Goal: Task Accomplishment & Management: Complete application form

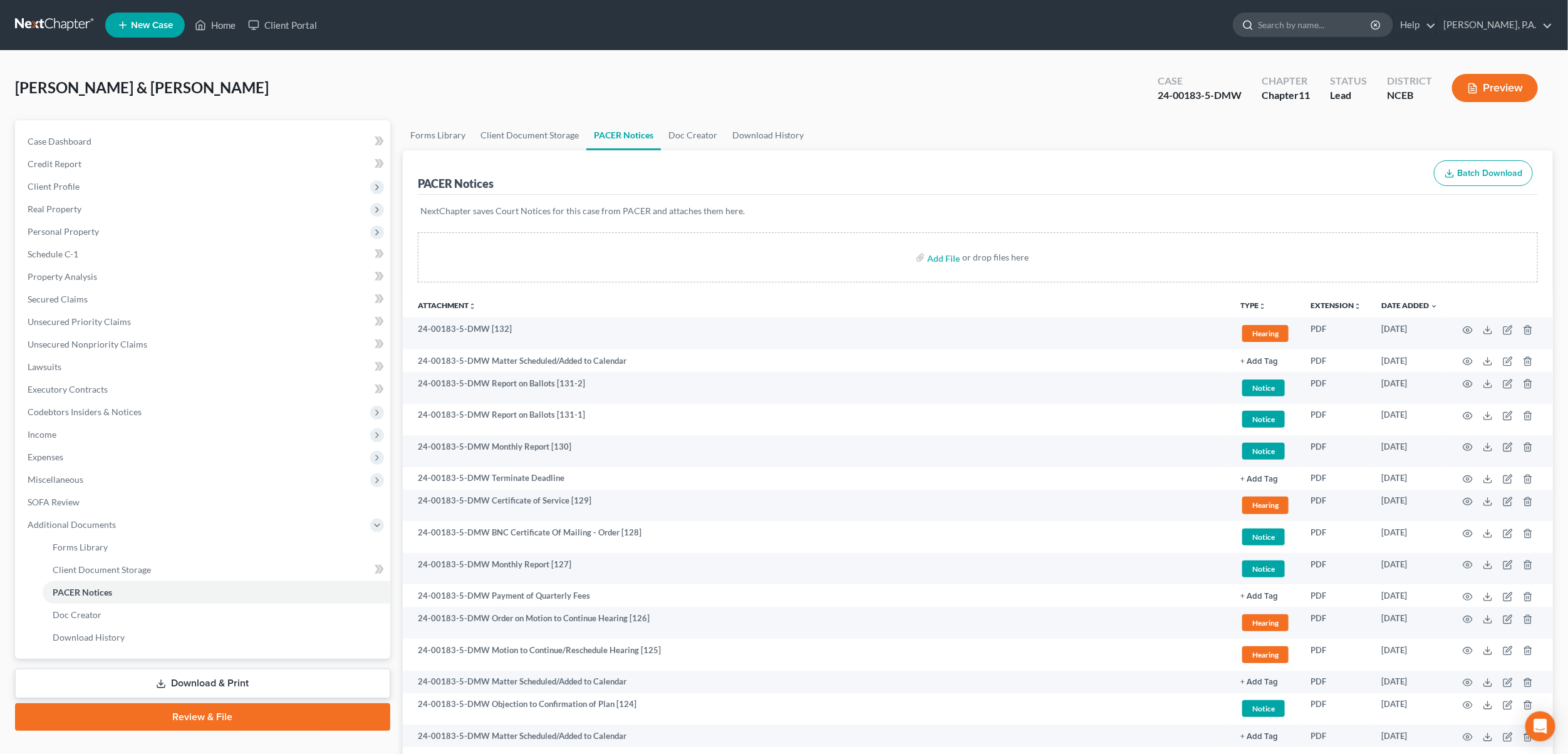
click at [1351, 17] on input "search" at bounding box center [1314, 25] width 115 height 23
type input "[PERSON_NAME]"
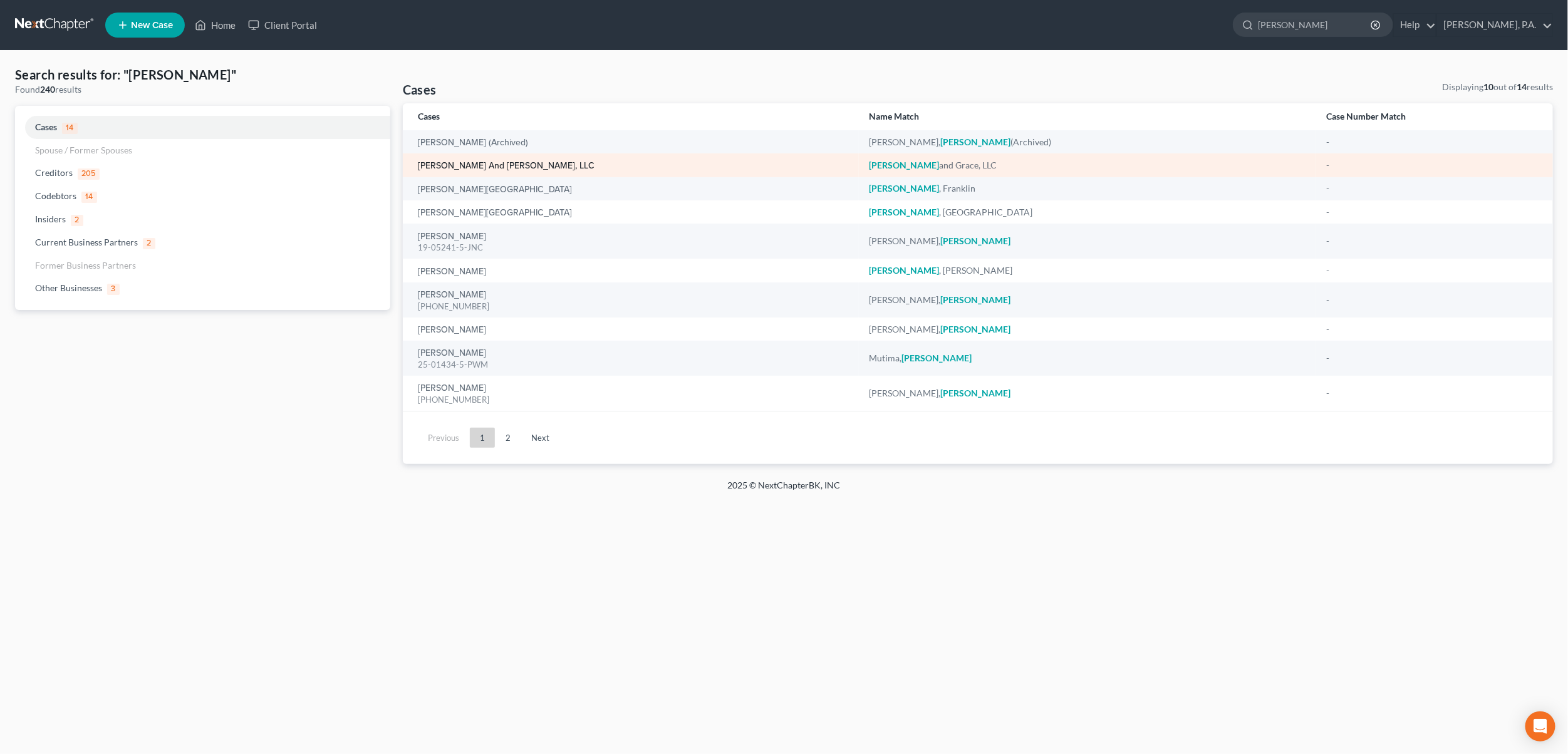
click at [488, 161] on link "[PERSON_NAME] and [PERSON_NAME], LLC" at bounding box center [506, 165] width 176 height 9
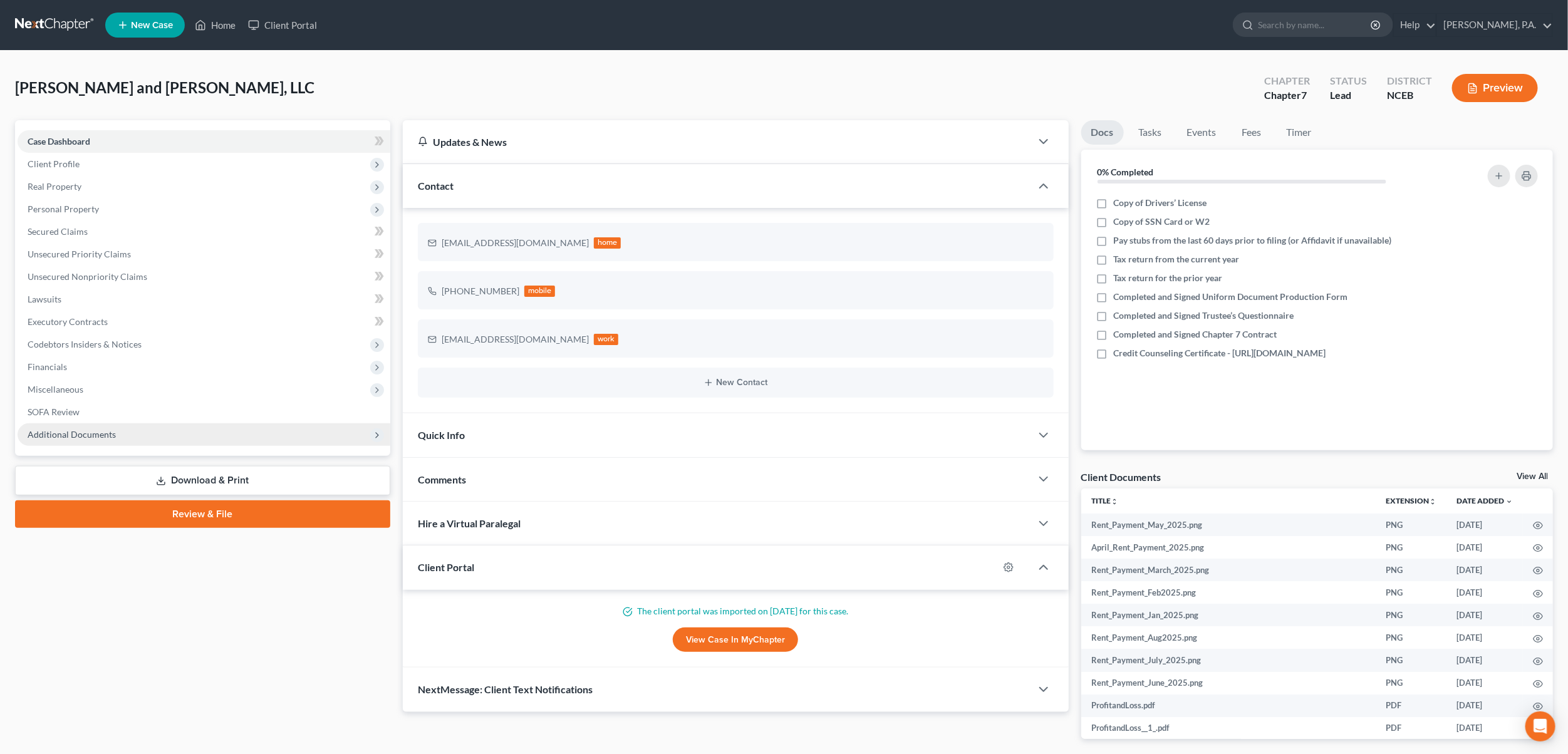
click at [79, 432] on span "Additional Documents" at bounding box center [72, 434] width 89 height 10
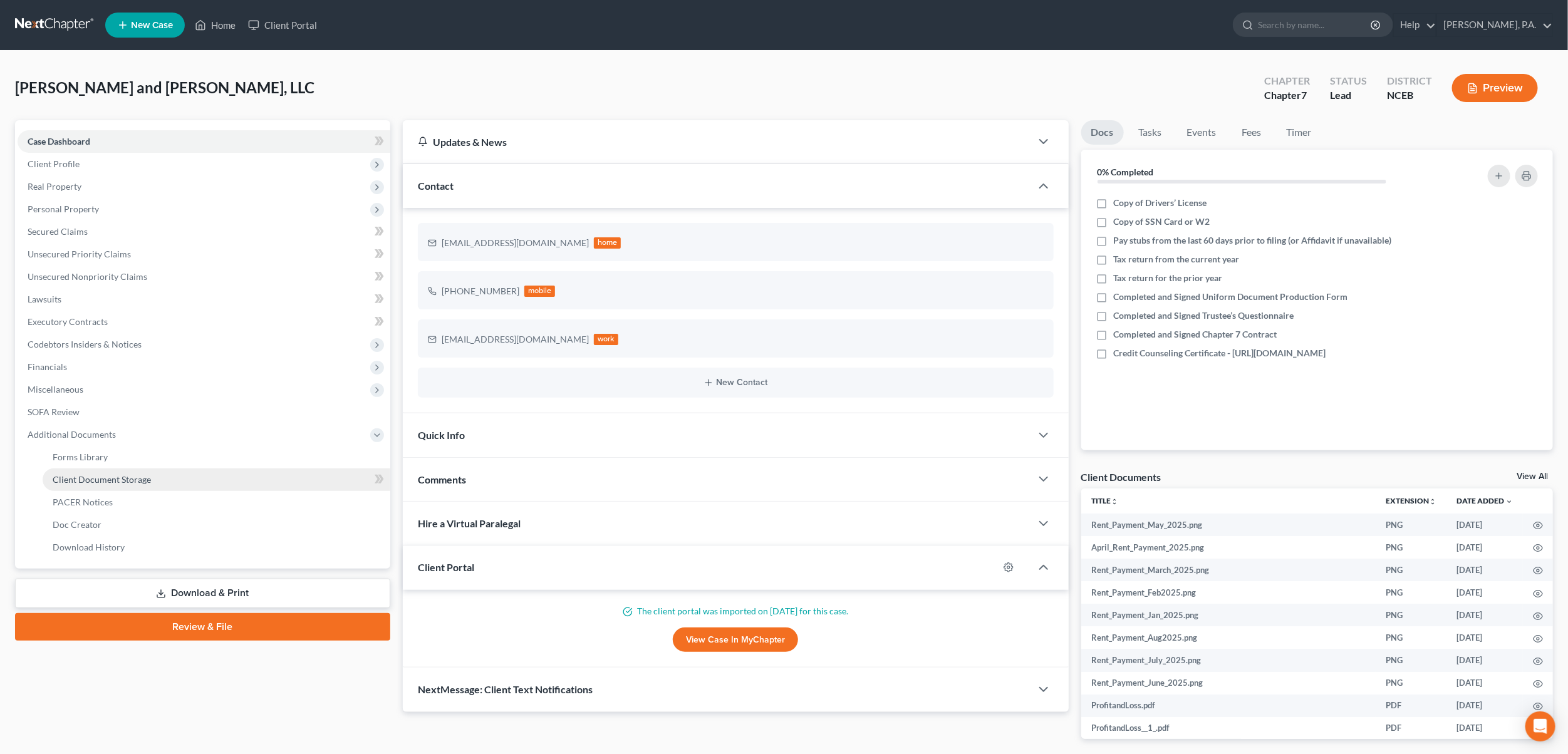
click at [96, 477] on span "Client Document Storage" at bounding box center [102, 479] width 98 height 10
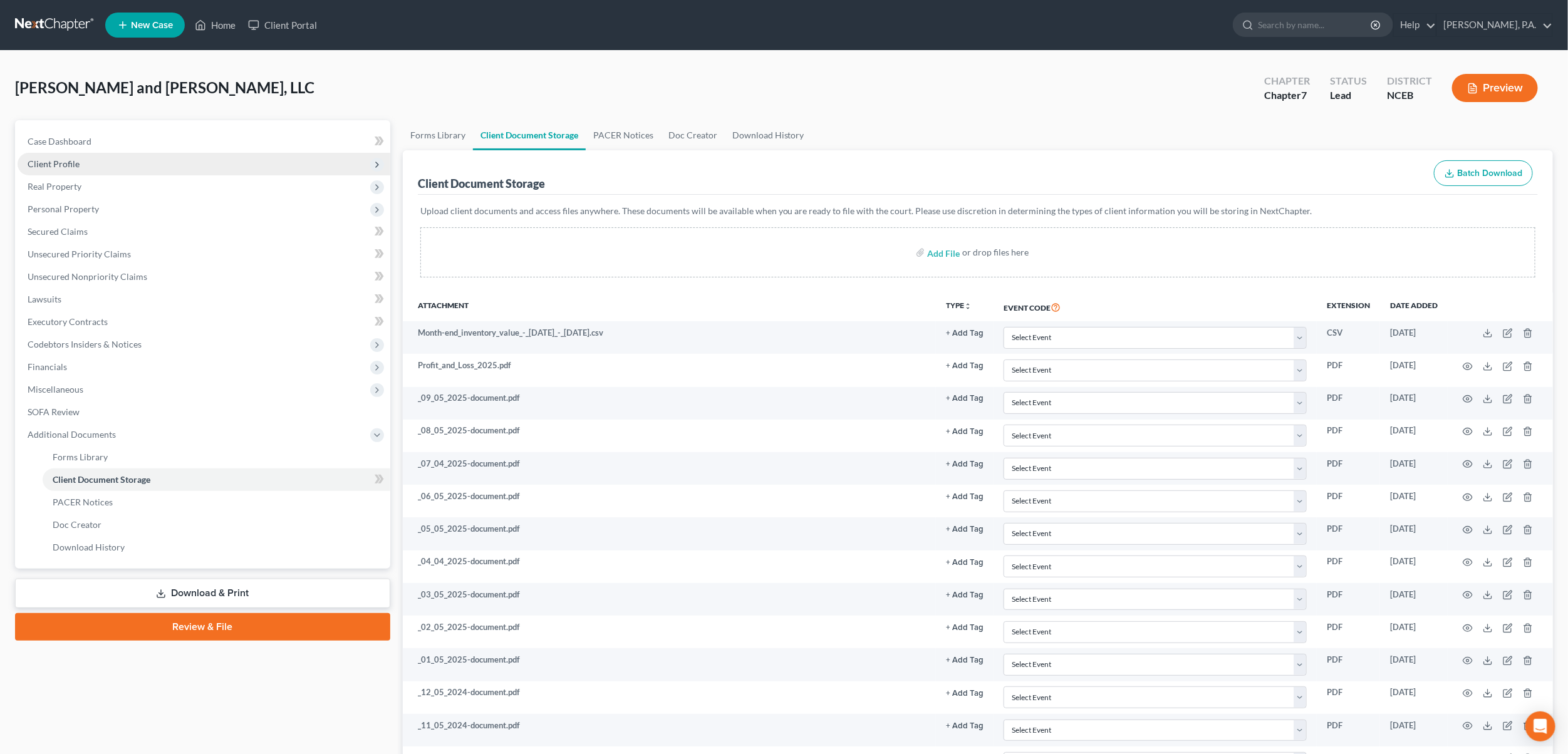
click at [71, 161] on span "Client Profile" at bounding box center [54, 164] width 52 height 10
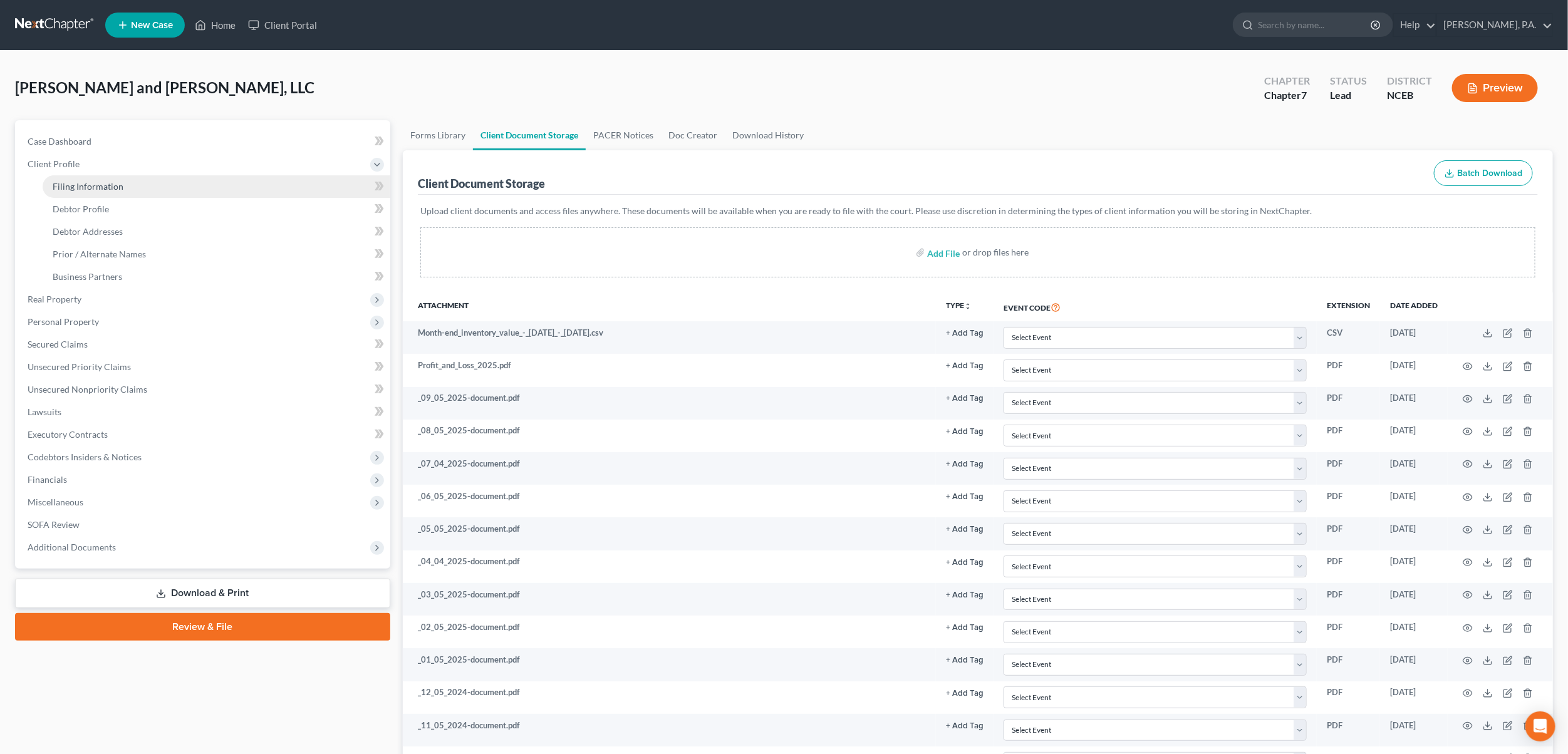
click at [80, 186] on span "Filing Information" at bounding box center [89, 186] width 71 height 10
select select "3"
select select "1"
select select "0"
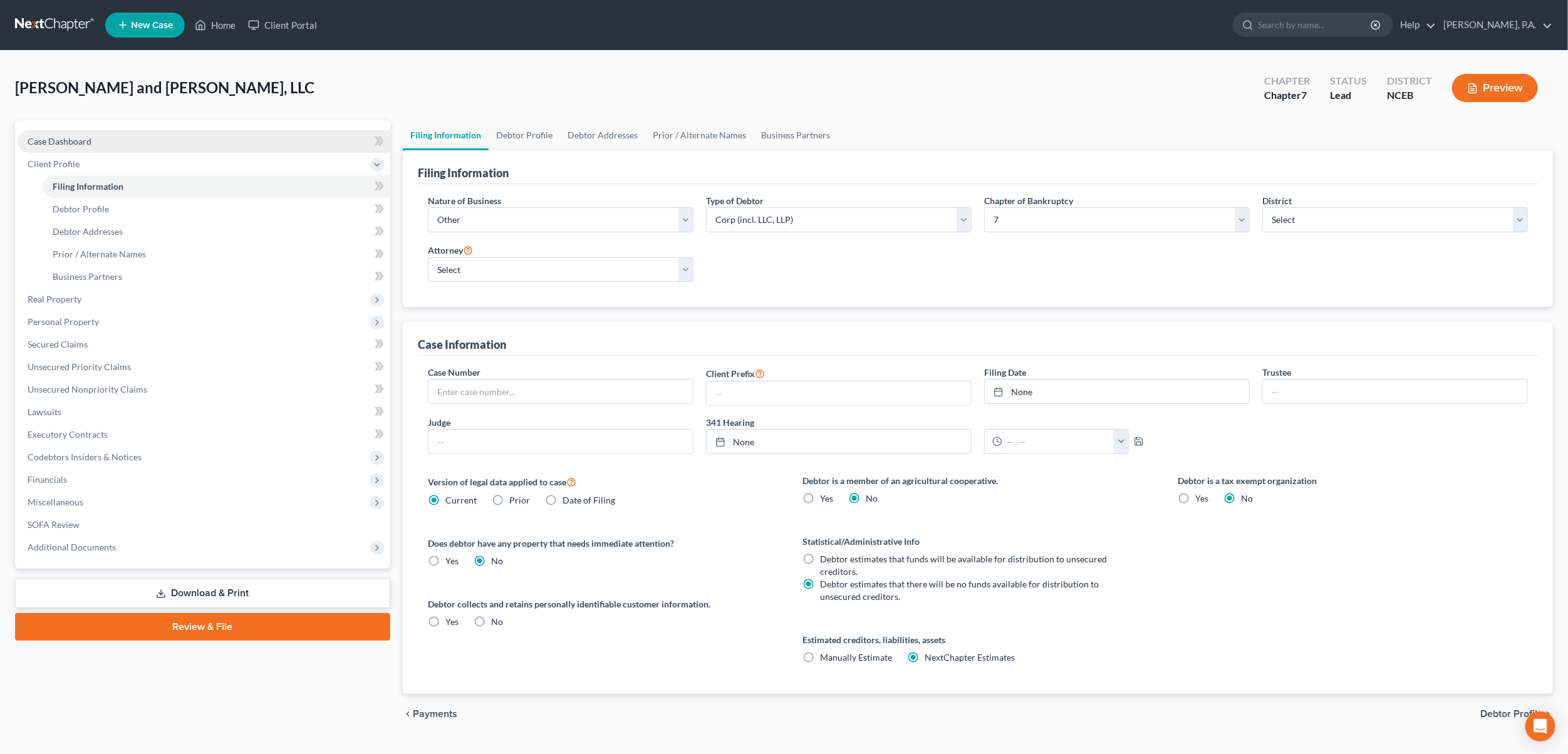
click at [71, 143] on span "Case Dashboard" at bounding box center [59, 141] width 64 height 10
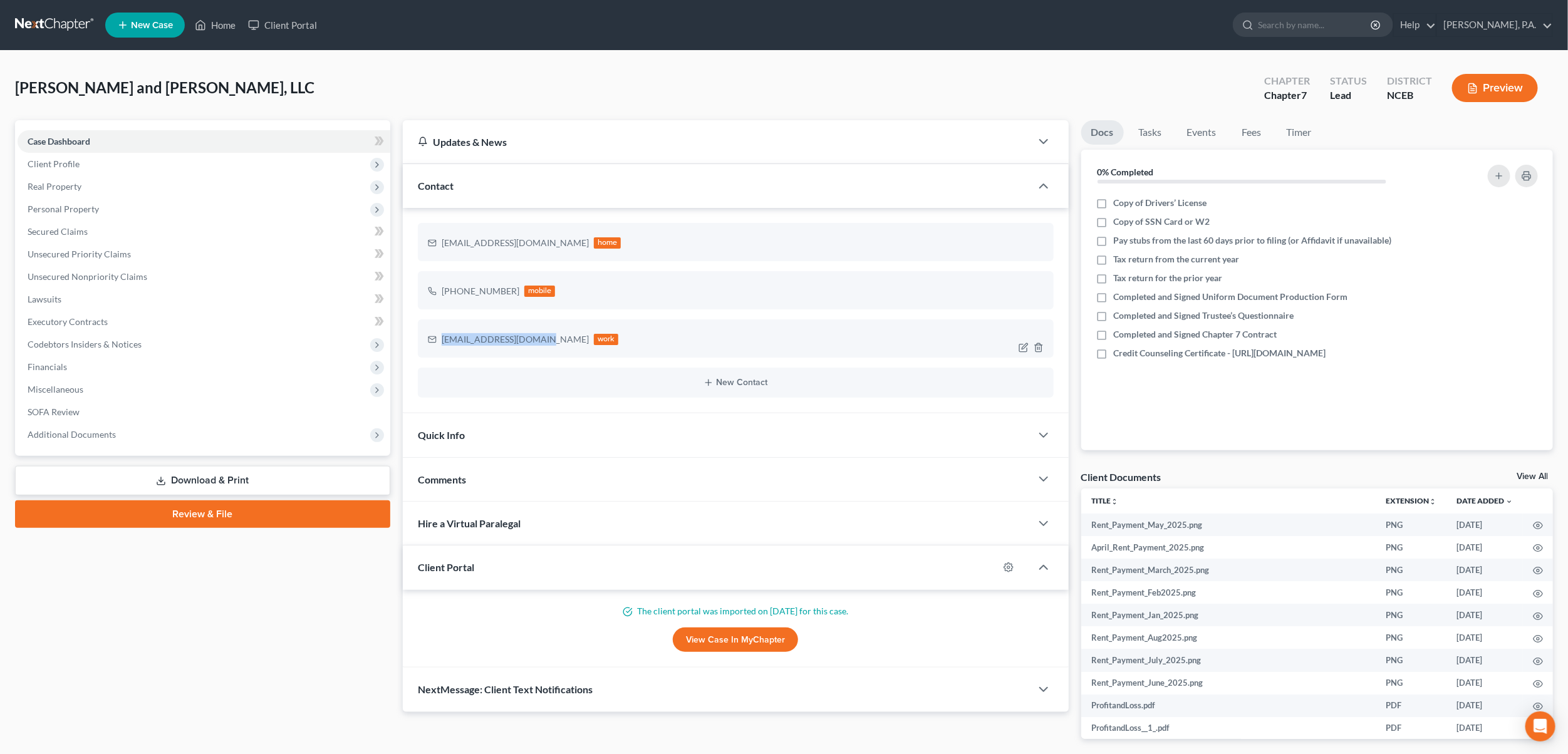
drag, startPoint x: 443, startPoint y: 343, endPoint x: 536, endPoint y: 343, distance: 93.0
click at [536, 343] on div "[EMAIL_ADDRESS][DOMAIN_NAME] work" at bounding box center [523, 339] width 191 height 17
copy div "[EMAIL_ADDRESS][DOMAIN_NAME]"
click at [81, 439] on span "Additional Documents" at bounding box center [204, 435] width 373 height 23
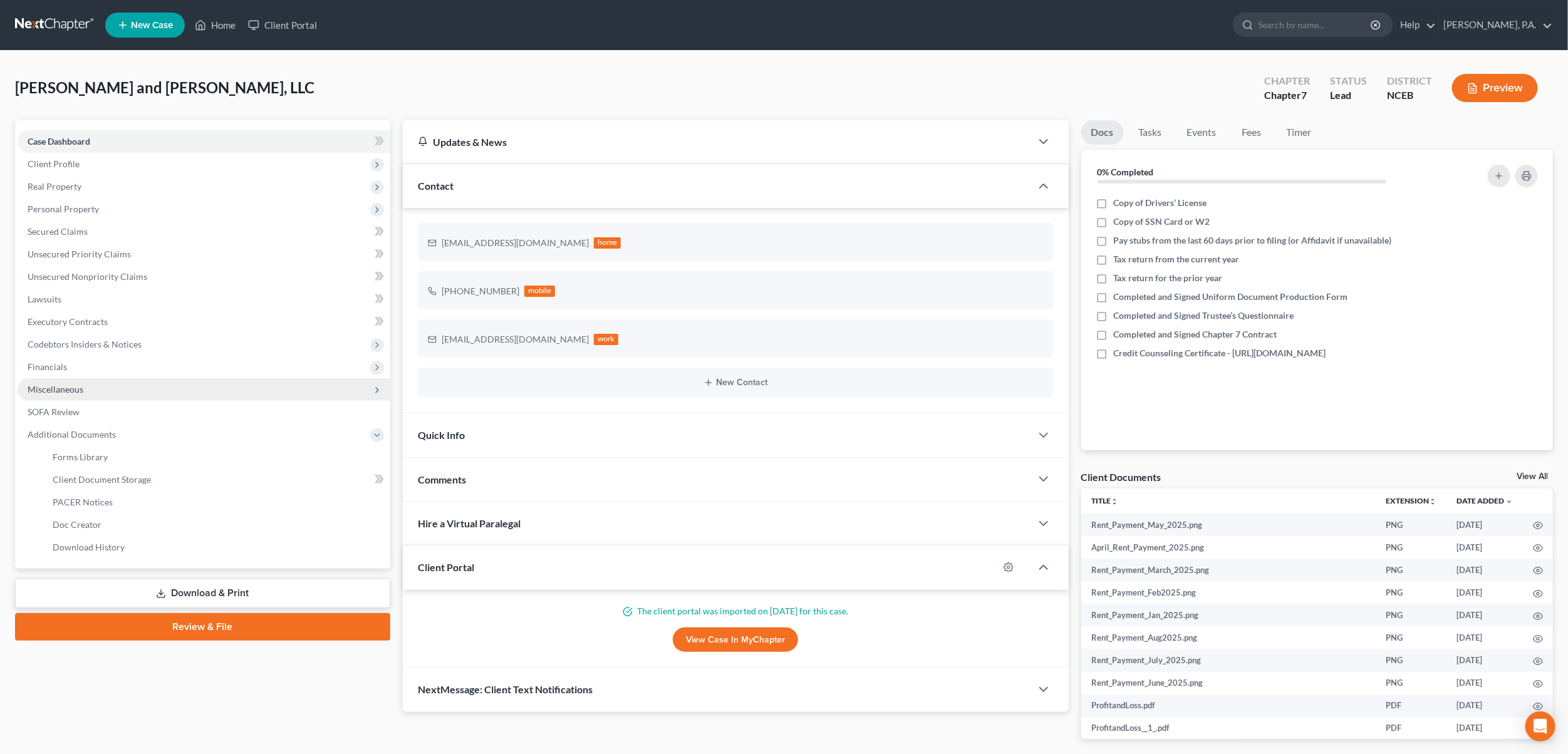
click at [65, 388] on span "Miscellaneous" at bounding box center [55, 389] width 56 height 10
click at [115, 415] on span "Attorney / Bankruptcy Fees" at bounding box center [106, 411] width 107 height 10
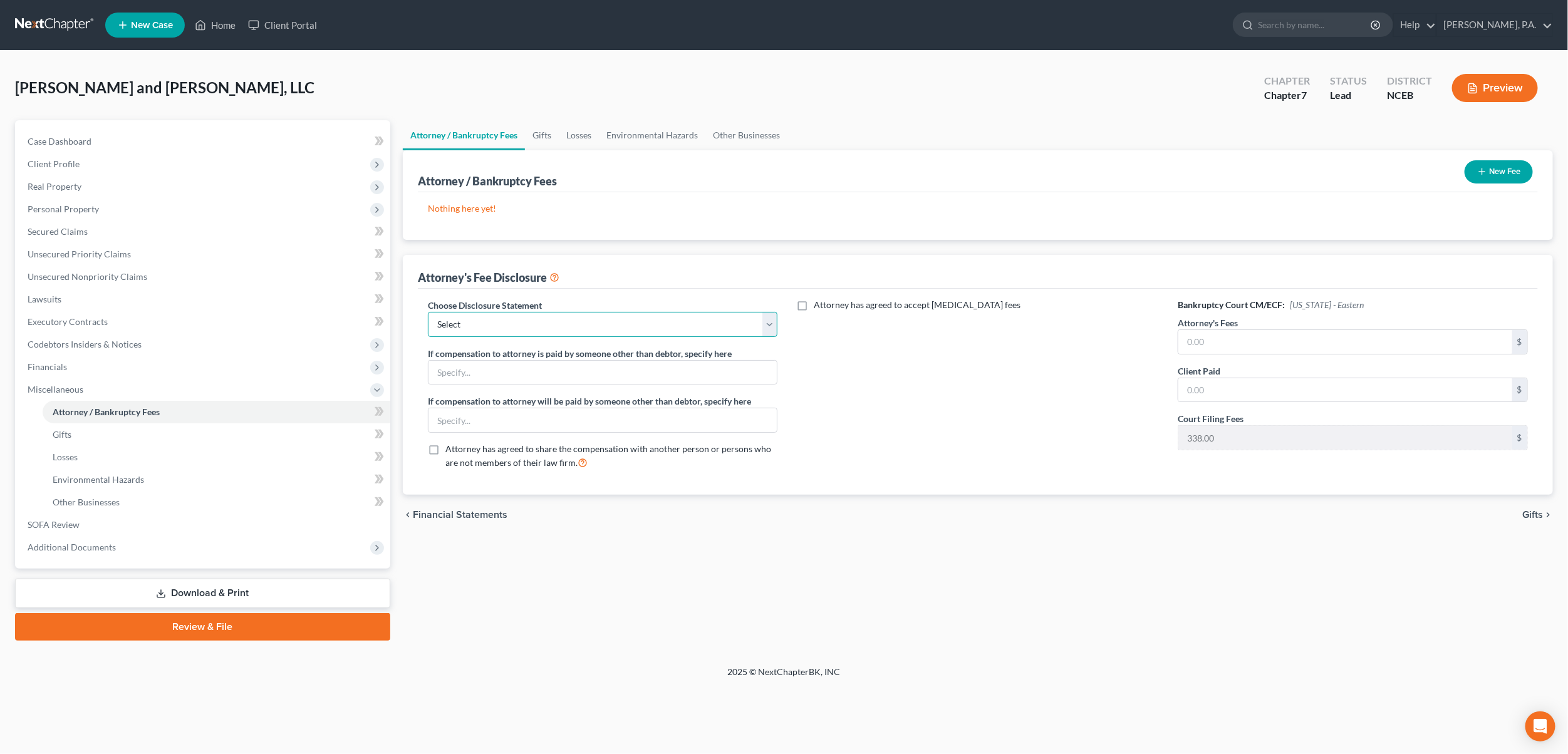
click at [768, 328] on select "Select Attorney Disclosure Statement - Consumer Attorney Disclosure Statment - …" at bounding box center [602, 325] width 350 height 25
select select "0"
click at [428, 312] on select "Select Attorney Disclosure Statement - Consumer Attorney Disclosure Statment - …" at bounding box center [602, 325] width 350 height 25
click at [766, 326] on select "Select Attorney Disclosure Statement - Consumer Attorney Disclosure Statment - …" at bounding box center [602, 325] width 350 height 25
select select
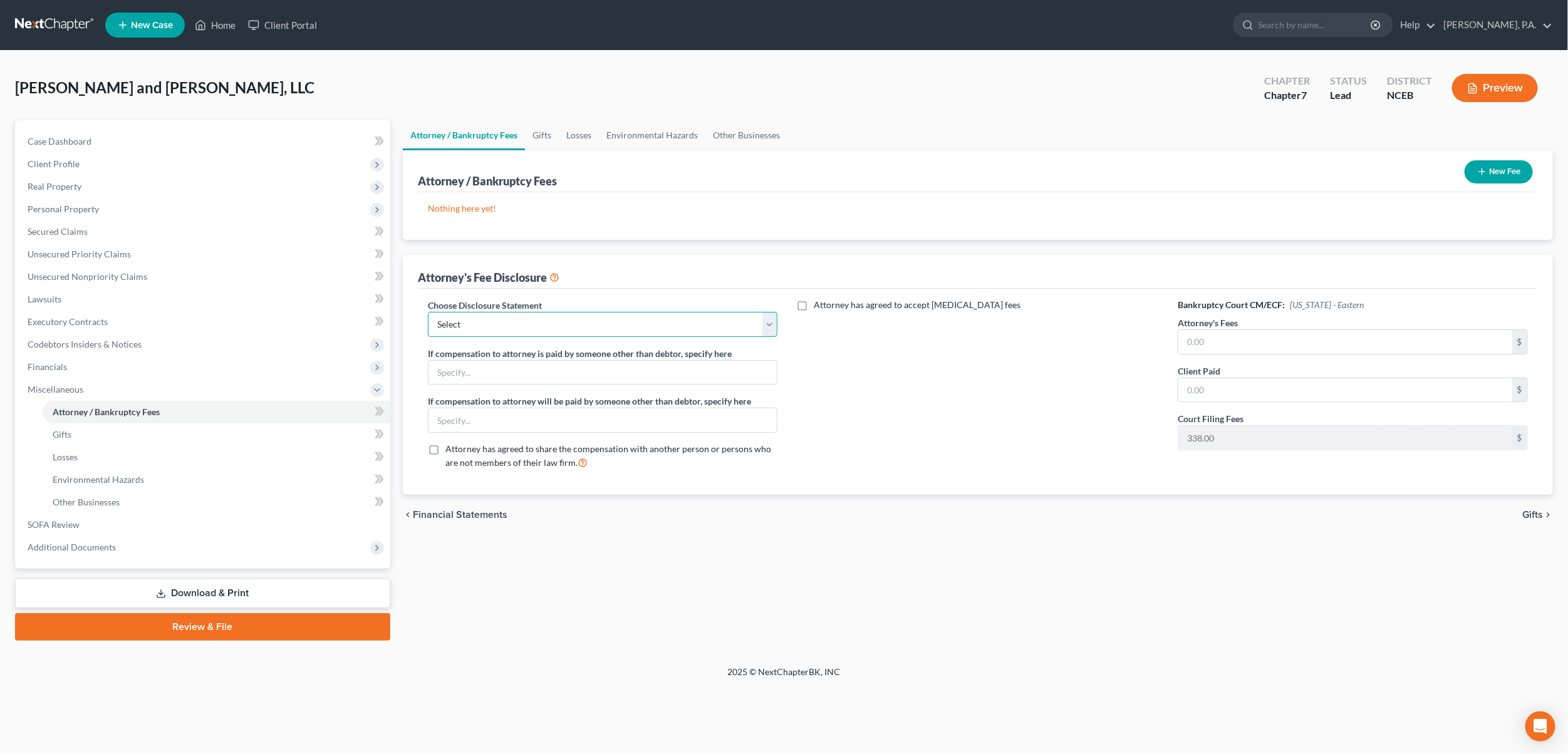
click at [428, 312] on select "Select Attorney Disclosure Statement - Consumer Attorney Disclosure Statment - …" at bounding box center [602, 325] width 350 height 25
click at [1493, 169] on button "New Fee" at bounding box center [1498, 172] width 68 height 23
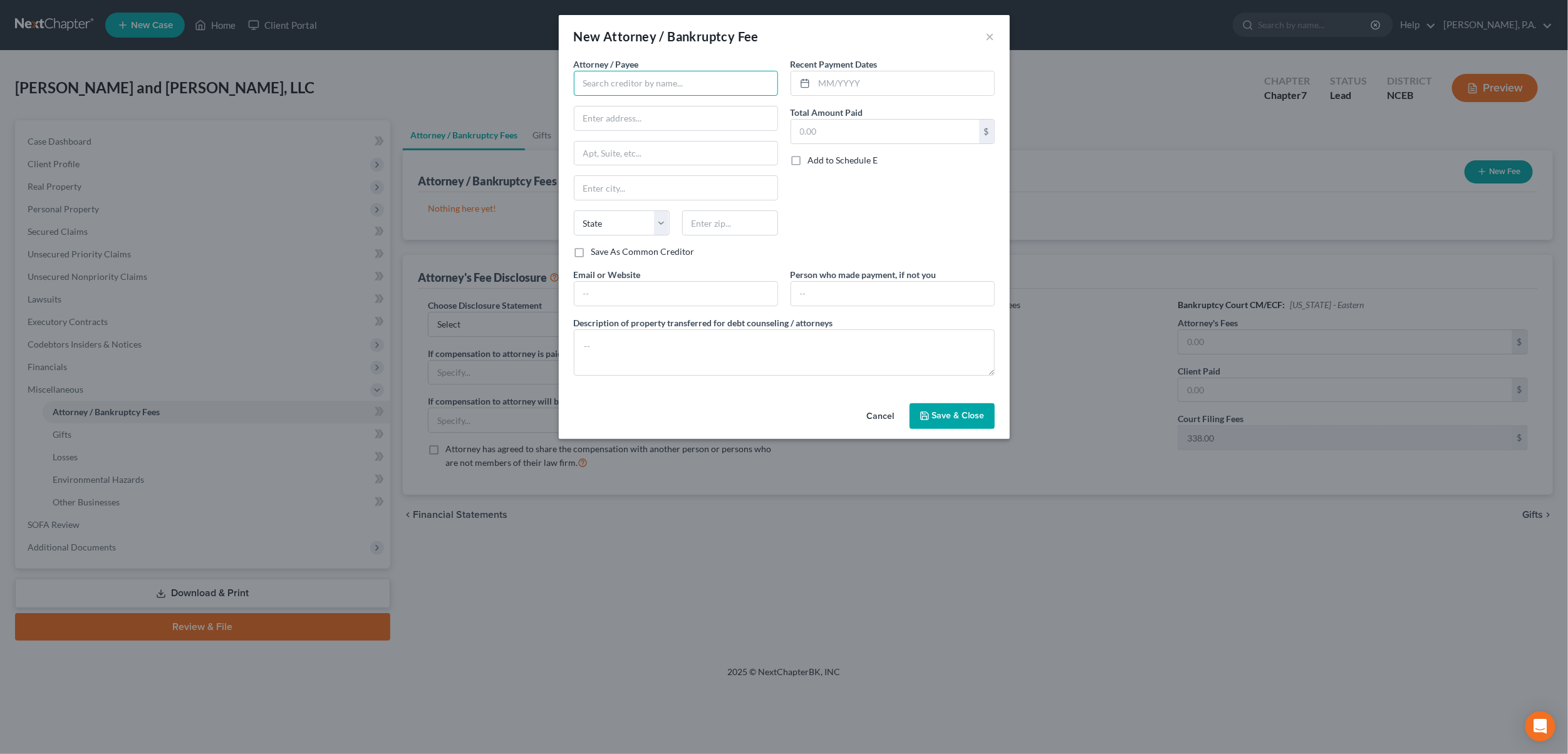
click at [646, 85] on input "text" at bounding box center [676, 84] width 204 height 25
click at [645, 124] on div "US Bankruptcy Court, EDNC" at bounding box center [650, 124] width 131 height 13
type input "US Bankruptcy Court, EDNC"
type input "P.O. Box 791"
type input "[GEOGRAPHIC_DATA]"
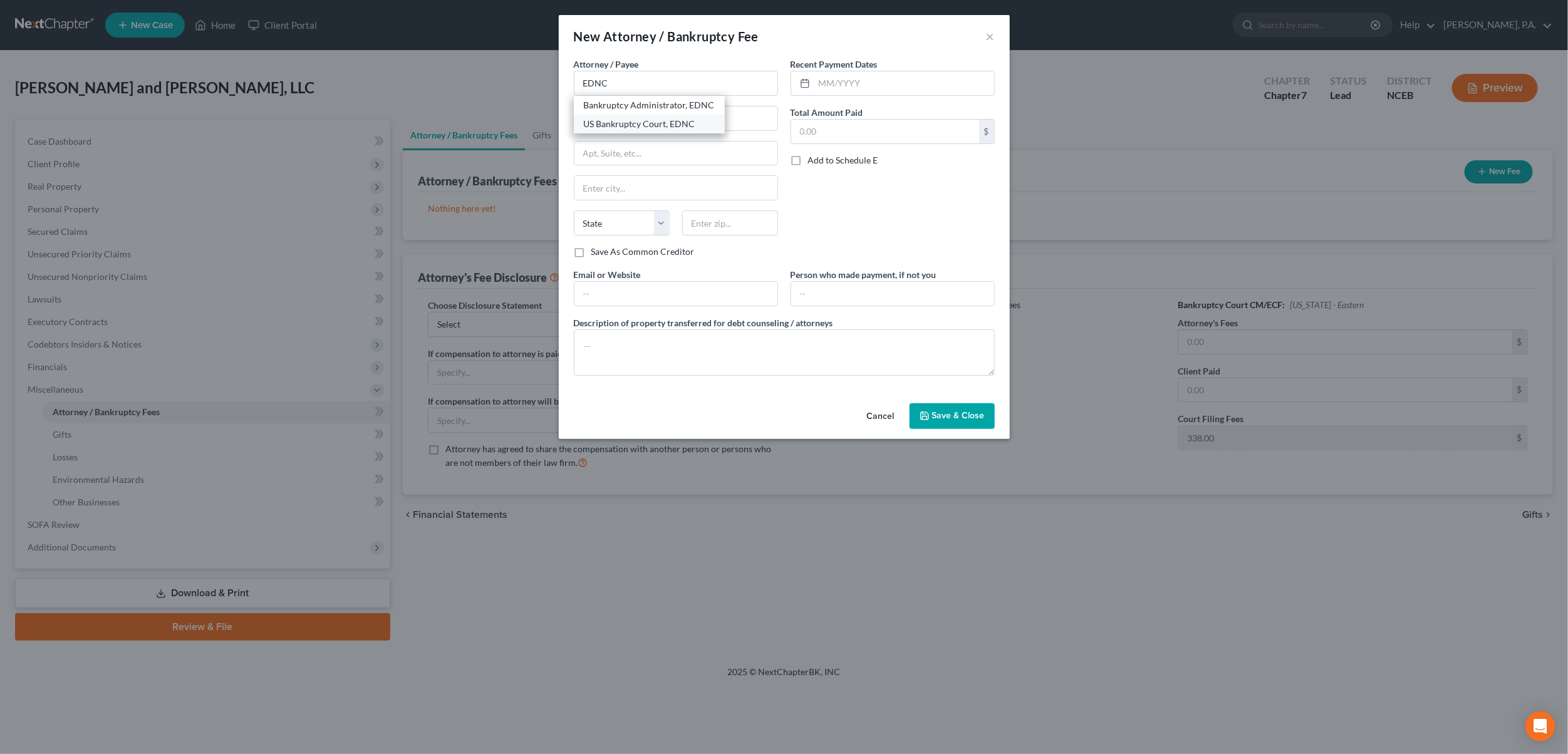
select select "28"
type input "27601"
click at [850, 135] on input "text" at bounding box center [885, 131] width 188 height 24
type input "338.00"
click at [694, 361] on textarea at bounding box center [784, 352] width 421 height 47
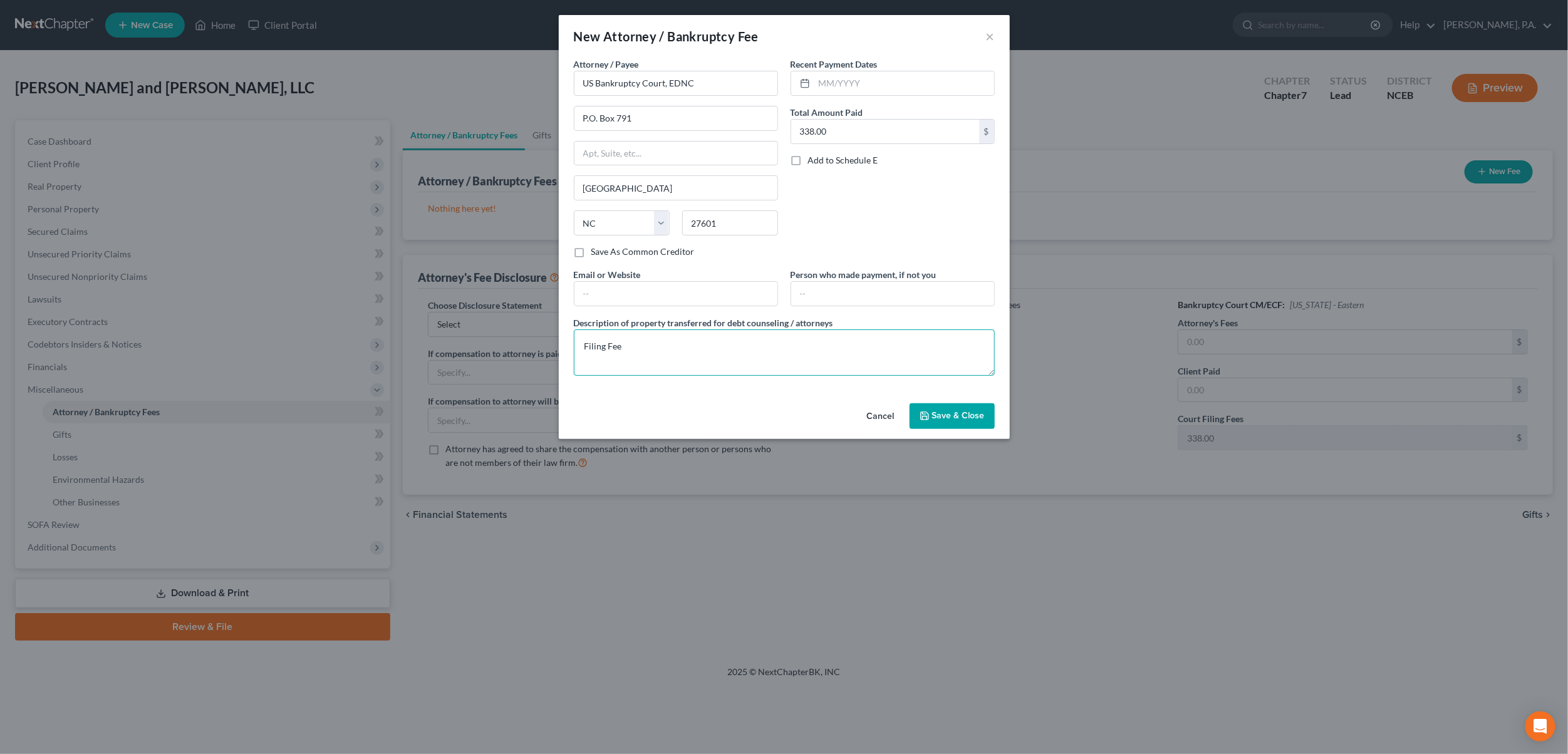
type textarea "Filing Fee"
click at [954, 420] on span "Save & Close" at bounding box center [958, 416] width 53 height 10
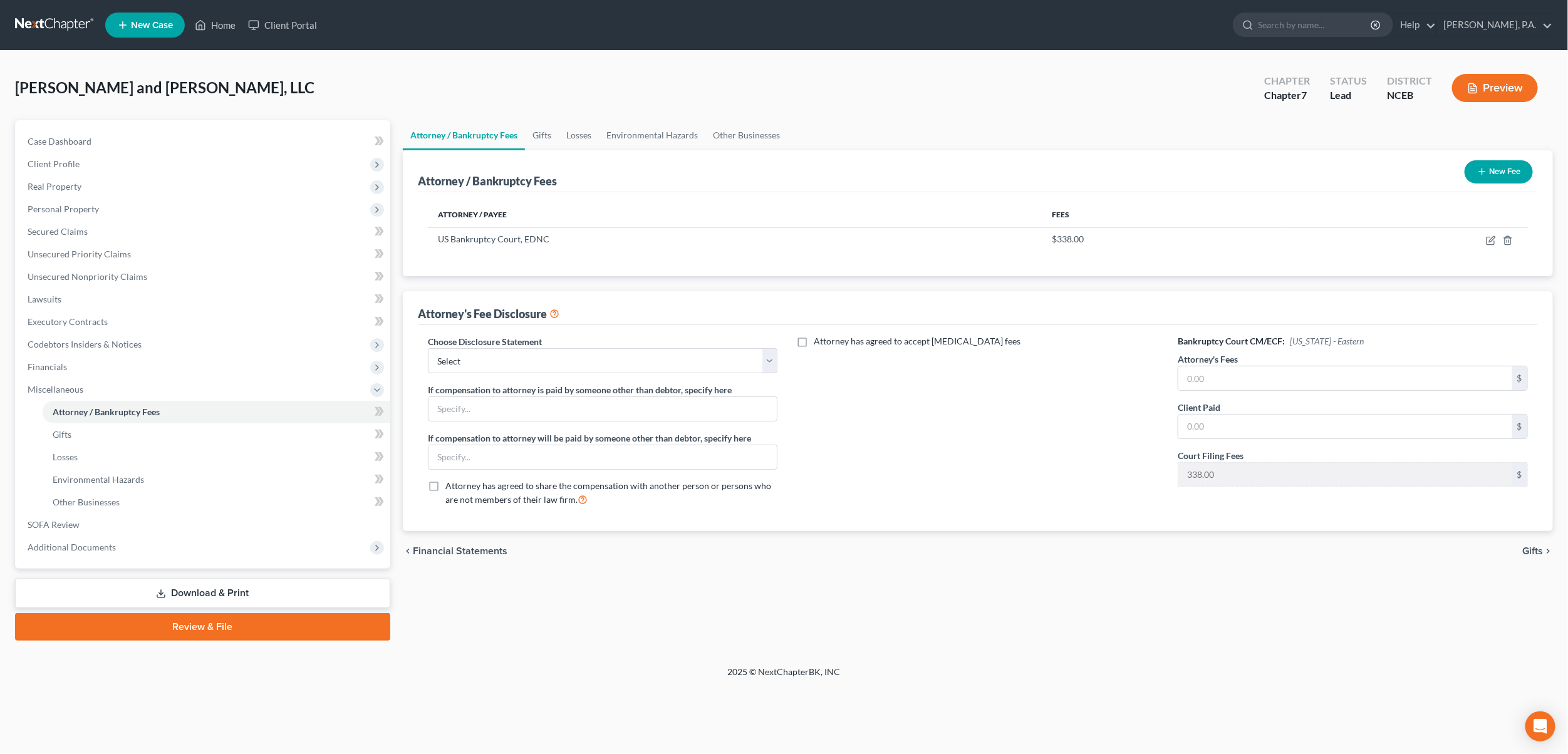
click at [1489, 175] on button "New Fee" at bounding box center [1498, 172] width 68 height 23
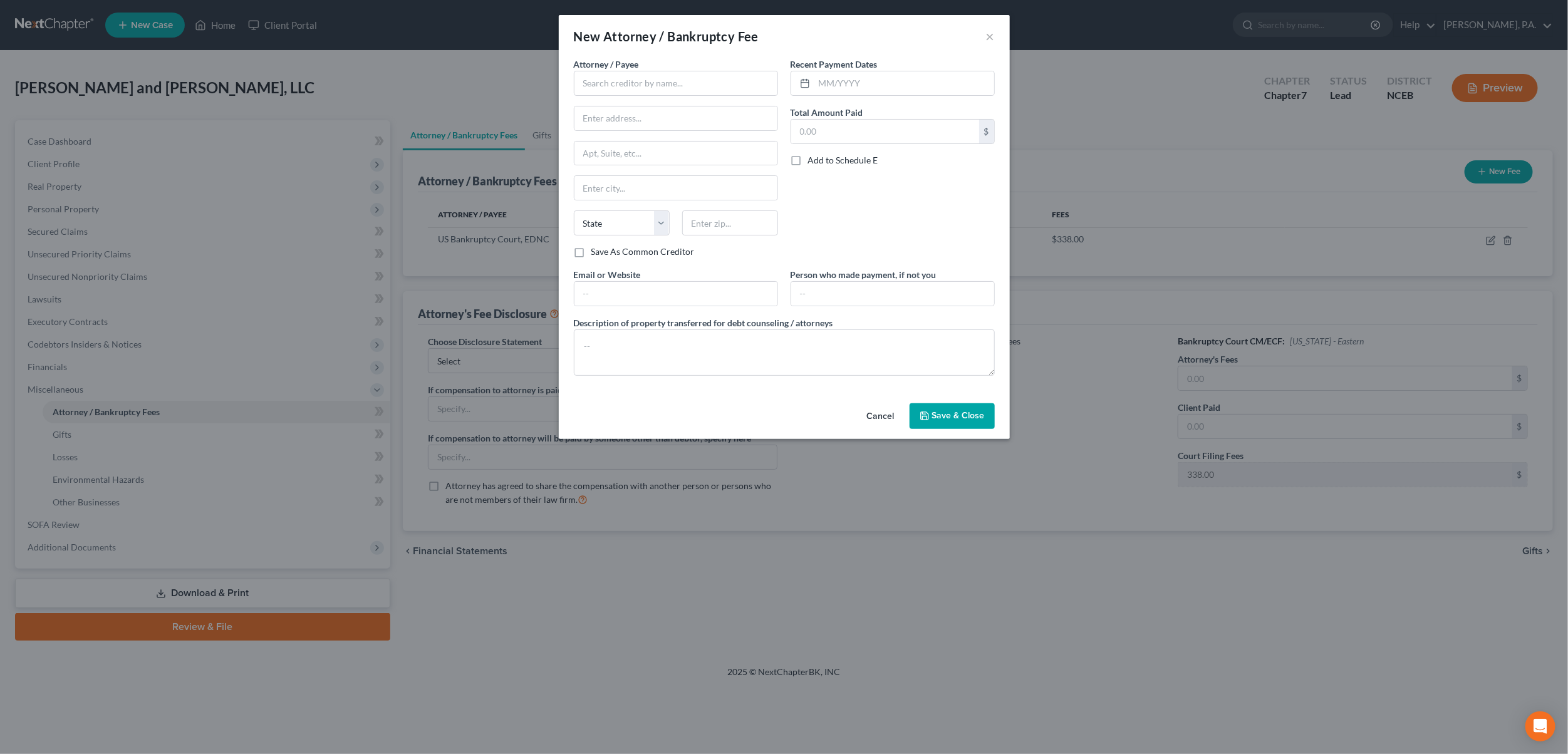
click at [624, 56] on div "New Attorney / Bankruptcy Fee ×" at bounding box center [784, 36] width 451 height 43
click at [631, 87] on input "text" at bounding box center [676, 84] width 204 height 25
click at [667, 77] on input "NextChapter" at bounding box center [676, 84] width 204 height 25
click at [647, 107] on div "NextChapter" at bounding box center [649, 105] width 130 height 13
type input "NextChapter"
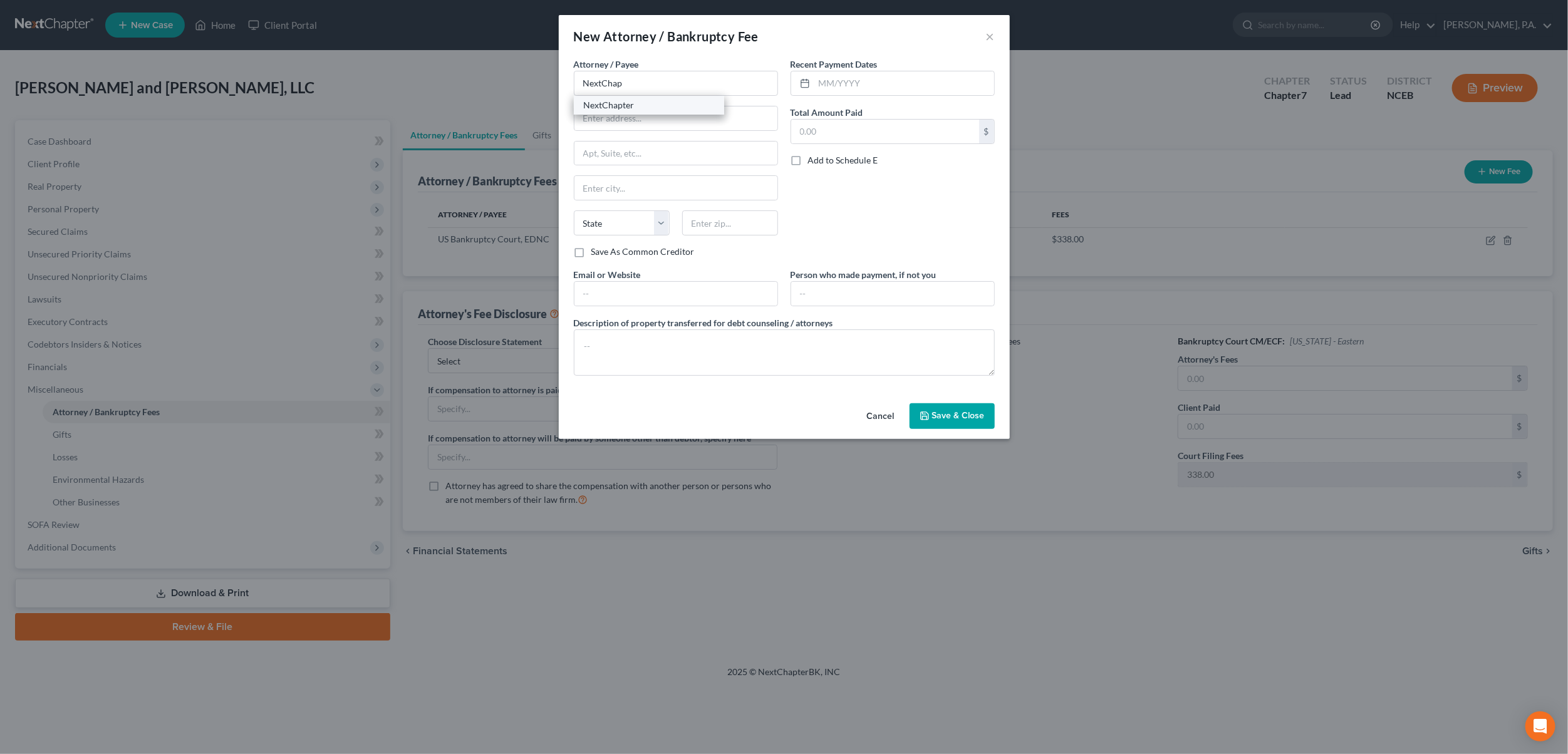
type input "[STREET_ADDRESS]"
type input "Columbus"
select select "36"
type input "43215"
click at [848, 131] on input "text" at bounding box center [885, 131] width 188 height 24
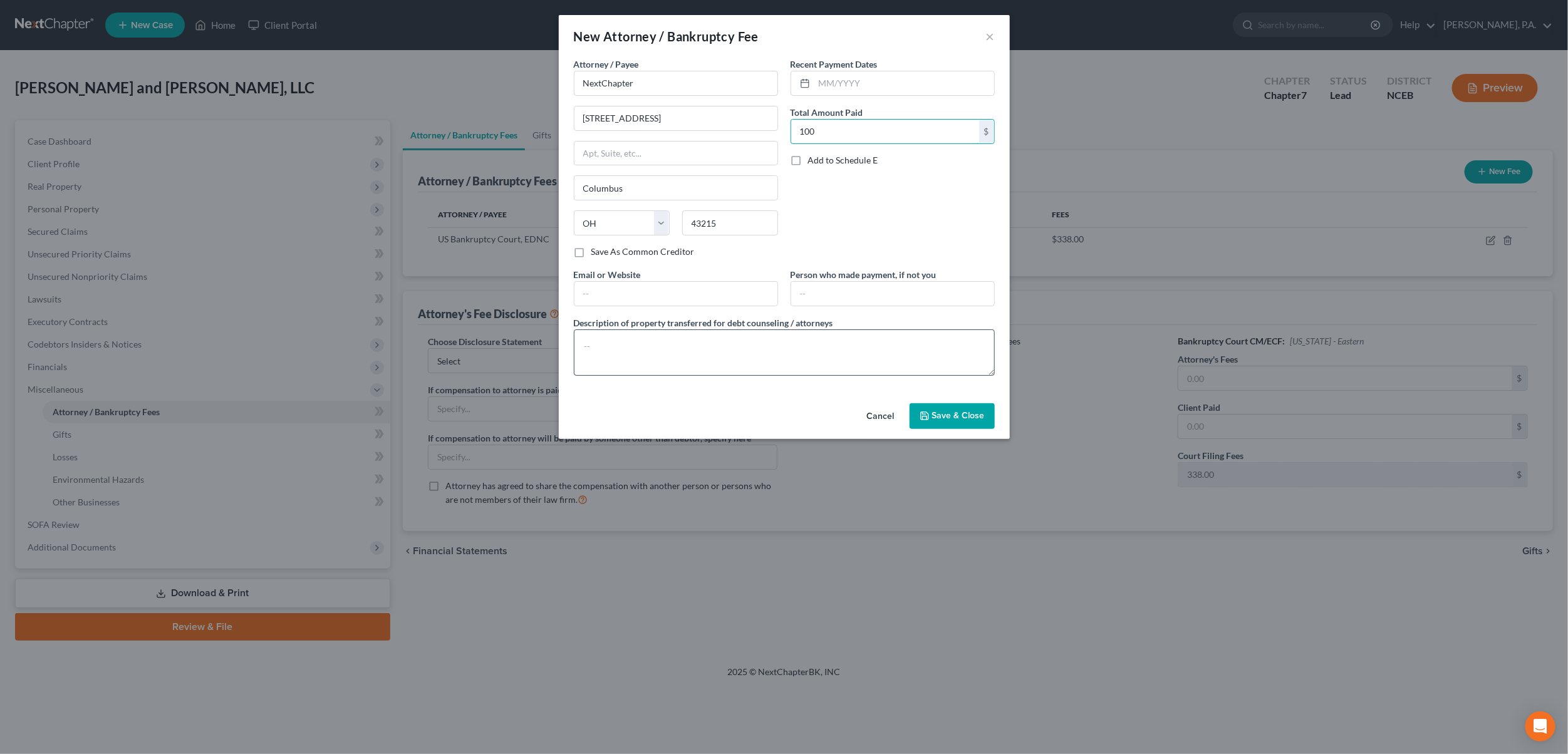
type input "100"
click at [661, 352] on textarea at bounding box center [784, 352] width 421 height 47
type textarea "S"
type textarea "Petition Preparation Software"
click at [958, 418] on span "Save & Close" at bounding box center [958, 416] width 53 height 10
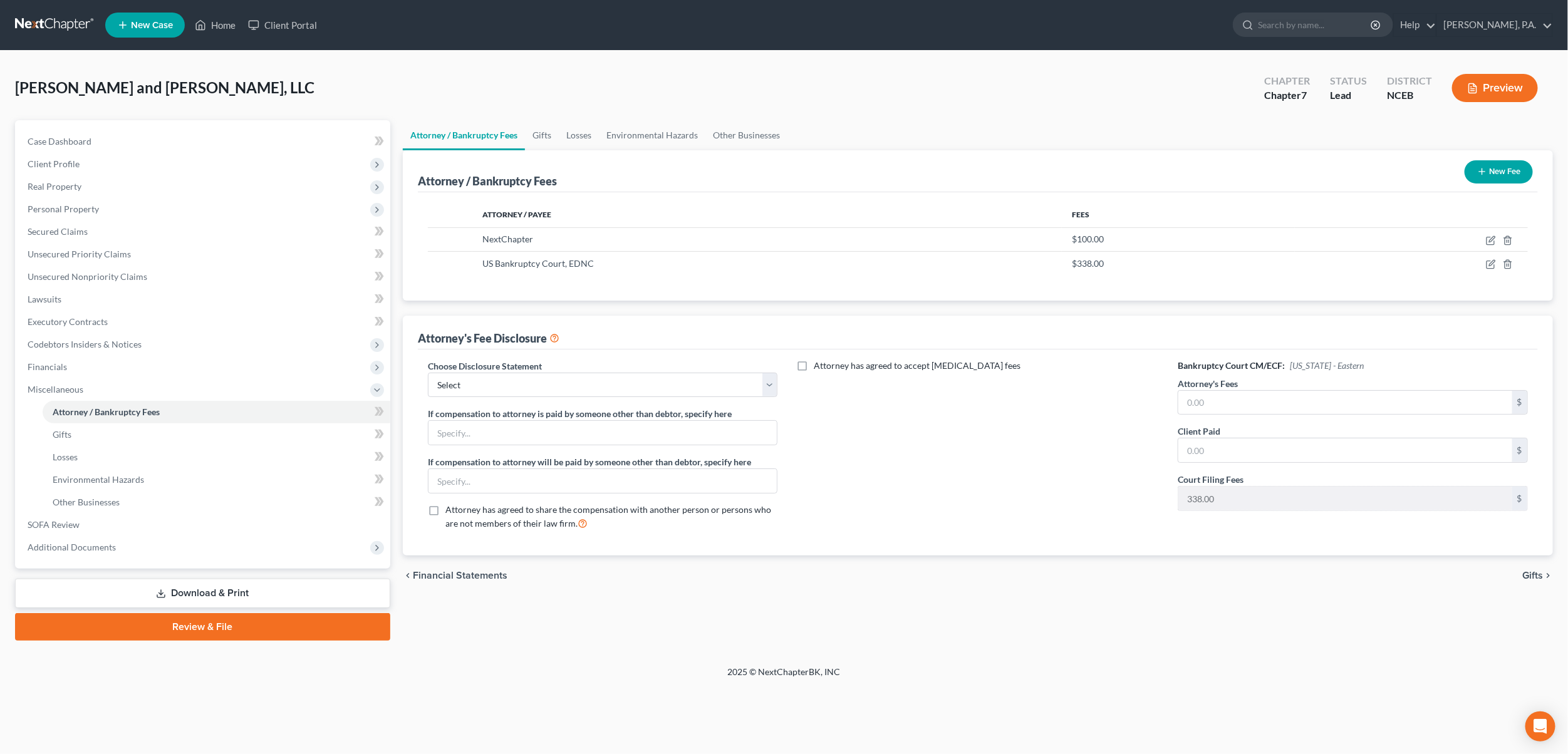
click at [1506, 168] on button "New Fee" at bounding box center [1498, 172] width 68 height 23
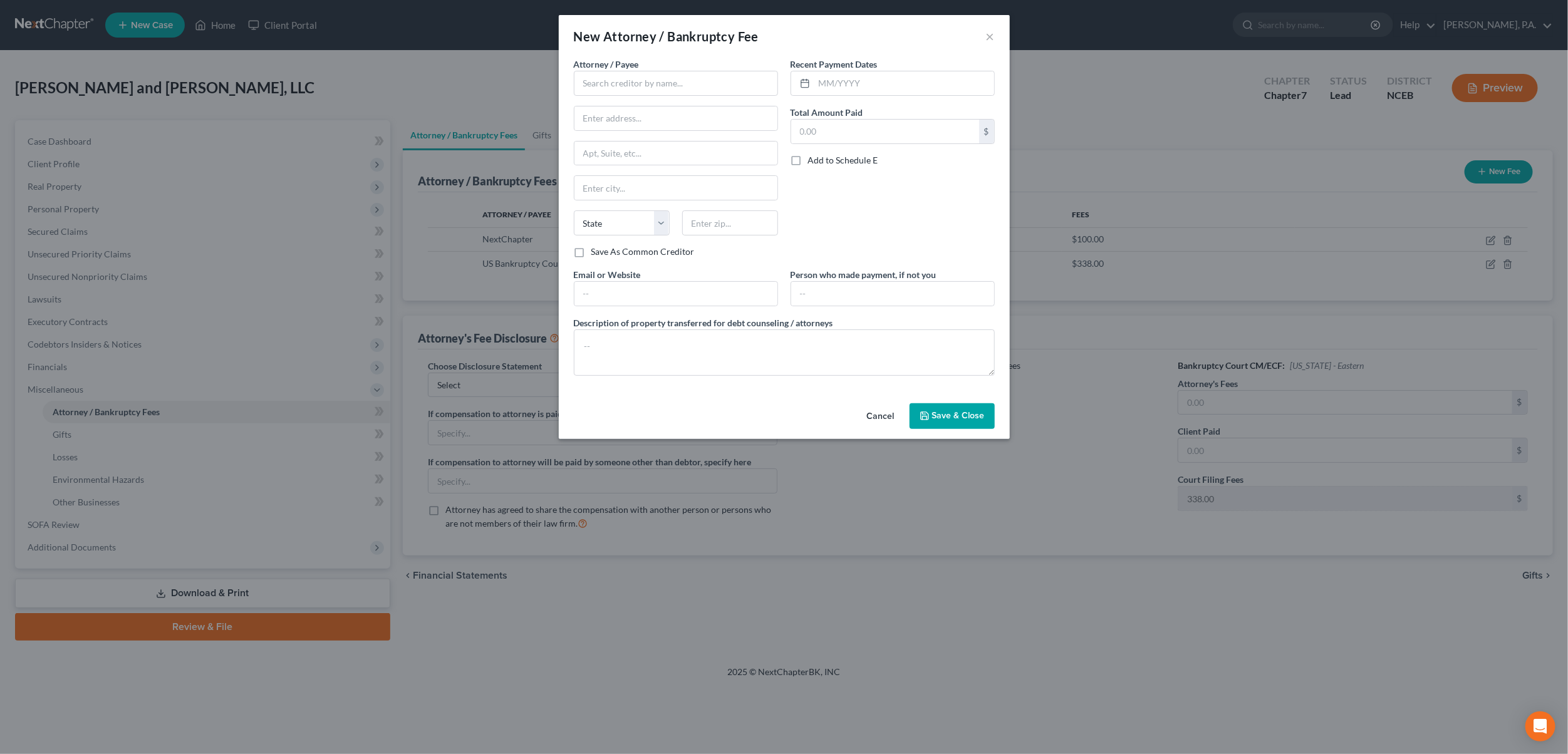
click at [877, 406] on div "Cancel Save & Close" at bounding box center [784, 419] width 451 height 41
click at [877, 410] on button "Cancel" at bounding box center [880, 417] width 47 height 25
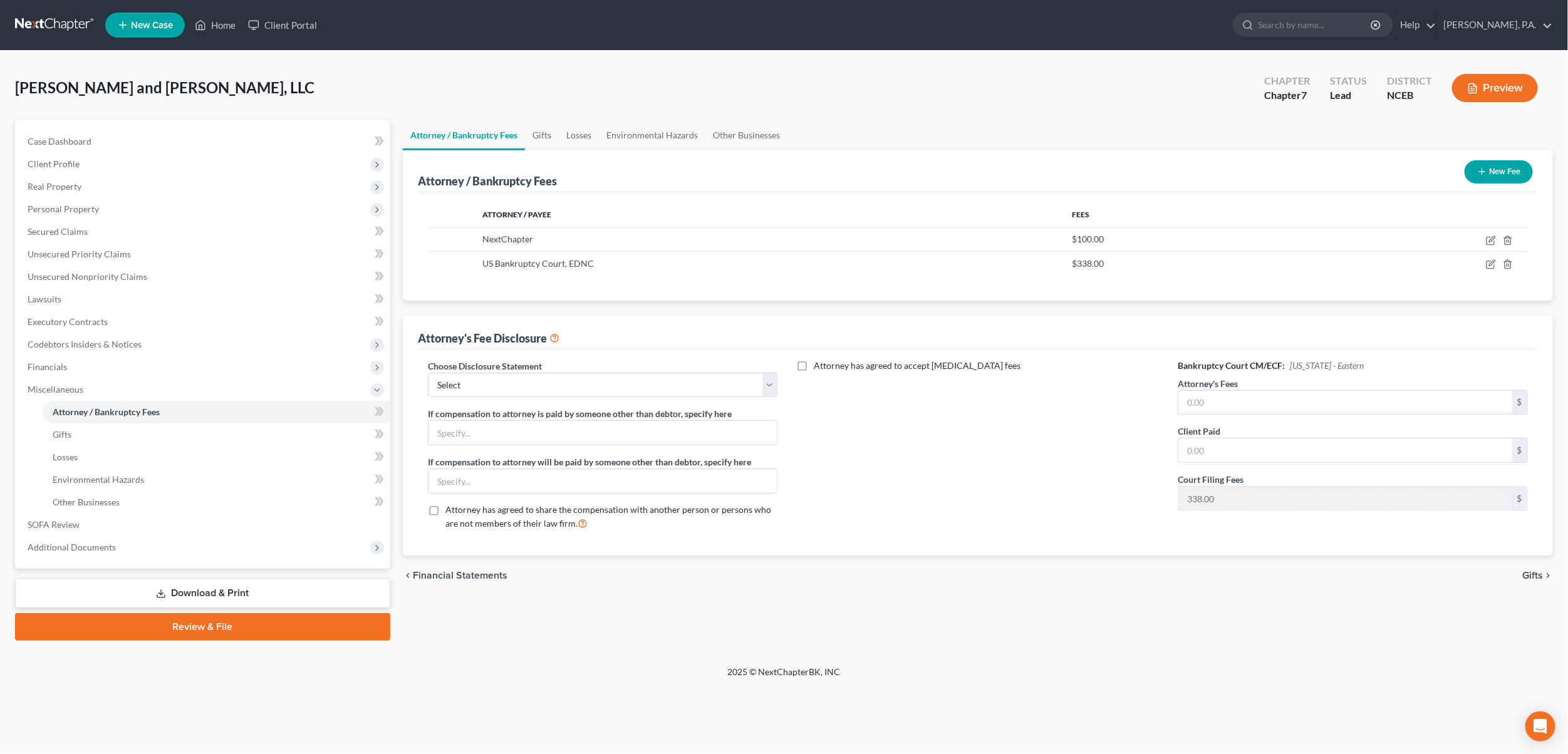
click at [1521, 172] on button "New Fee" at bounding box center [1498, 172] width 68 height 23
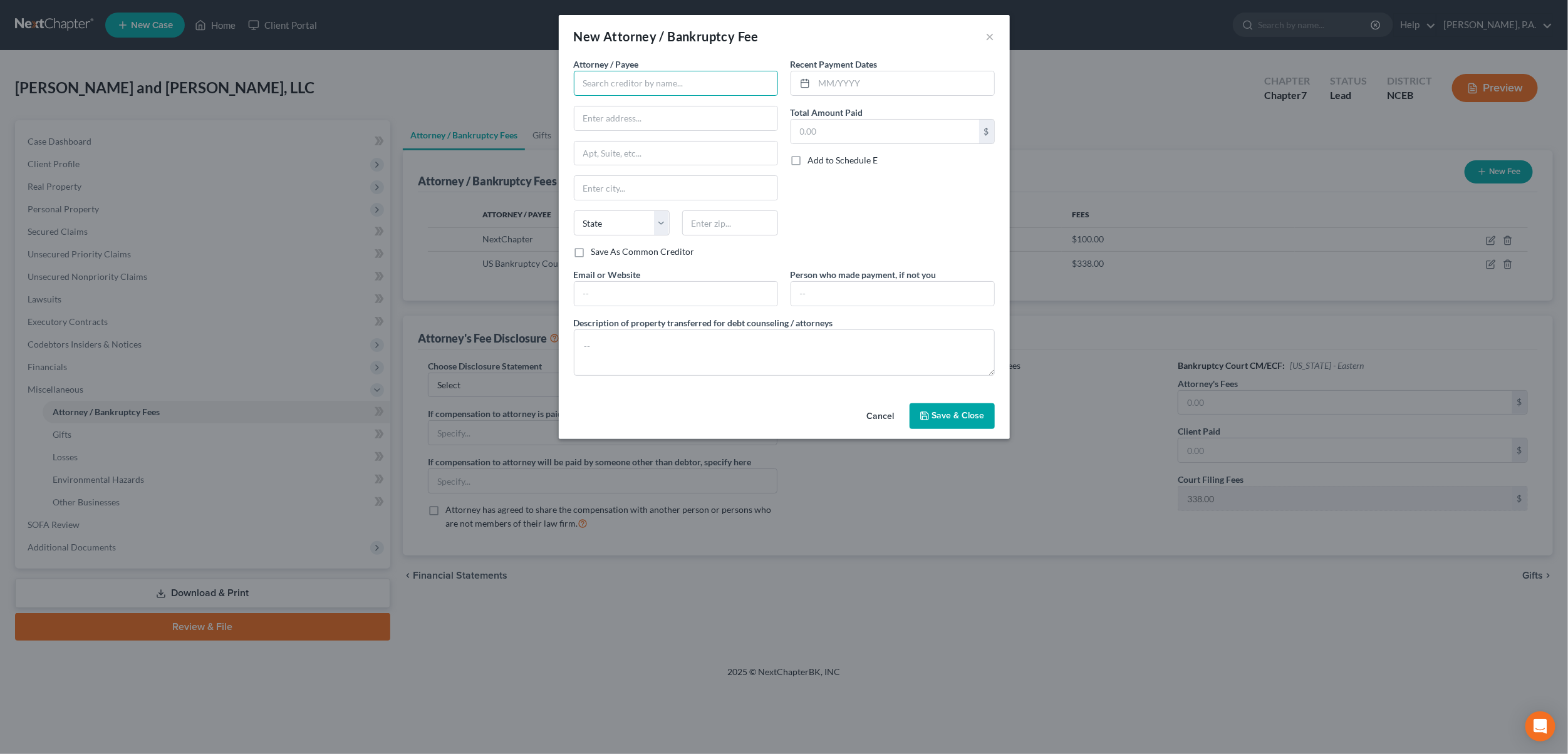
click at [665, 81] on input "text" at bounding box center [676, 84] width 204 height 25
click at [613, 110] on div "[PERSON_NAME][GEOGRAPHIC_DATA], [GEOGRAPHIC_DATA]" at bounding box center [679, 111] width 190 height 25
type input "[PERSON_NAME][GEOGRAPHIC_DATA], [GEOGRAPHIC_DATA]"
type input "[STREET_ADDRESS]"
type input "Suite 100"
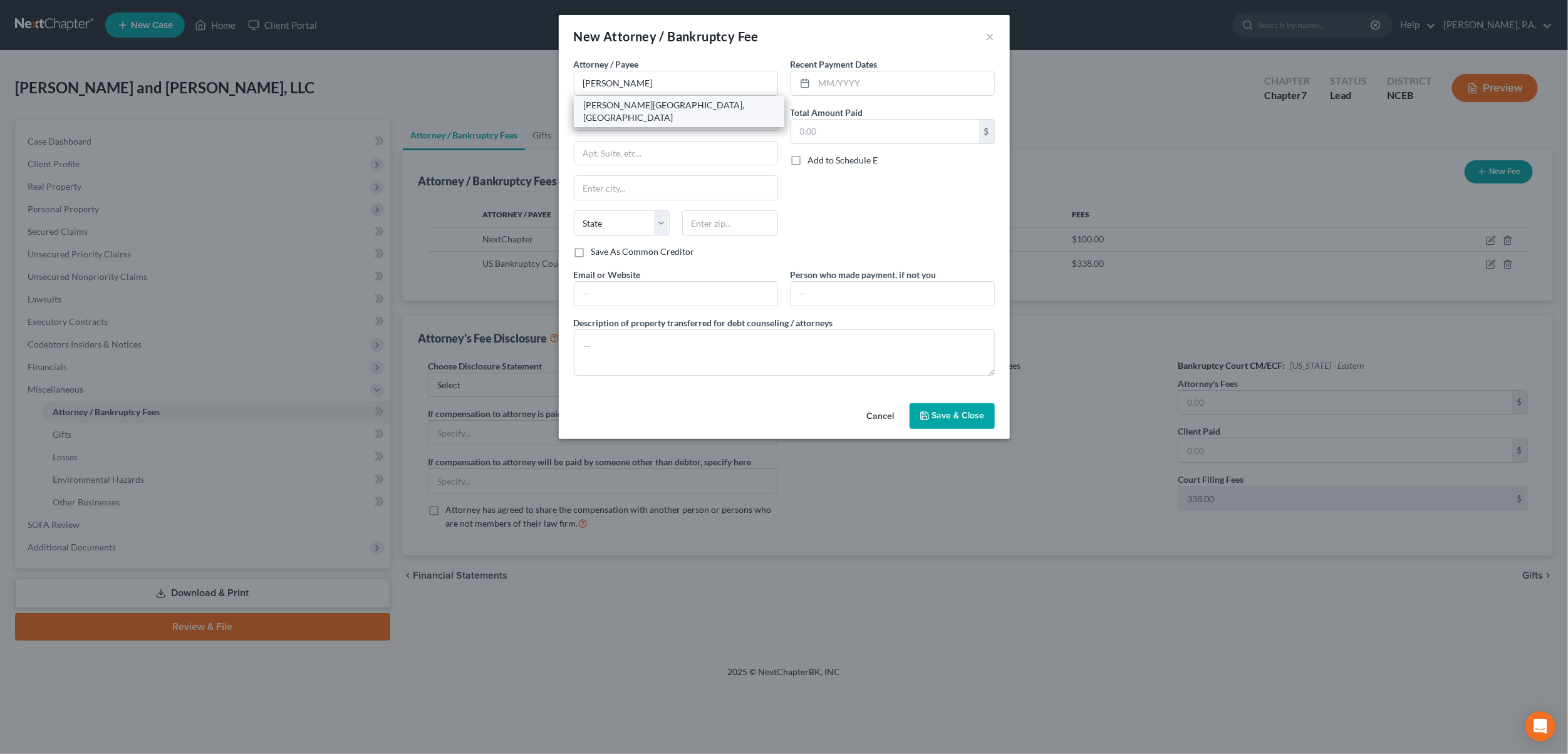
type input "[GEOGRAPHIC_DATA]"
select select "28"
type input "27609"
click at [819, 114] on label "Total Amount Paid" at bounding box center [827, 112] width 73 height 13
click at [874, 131] on input "text" at bounding box center [885, 131] width 188 height 24
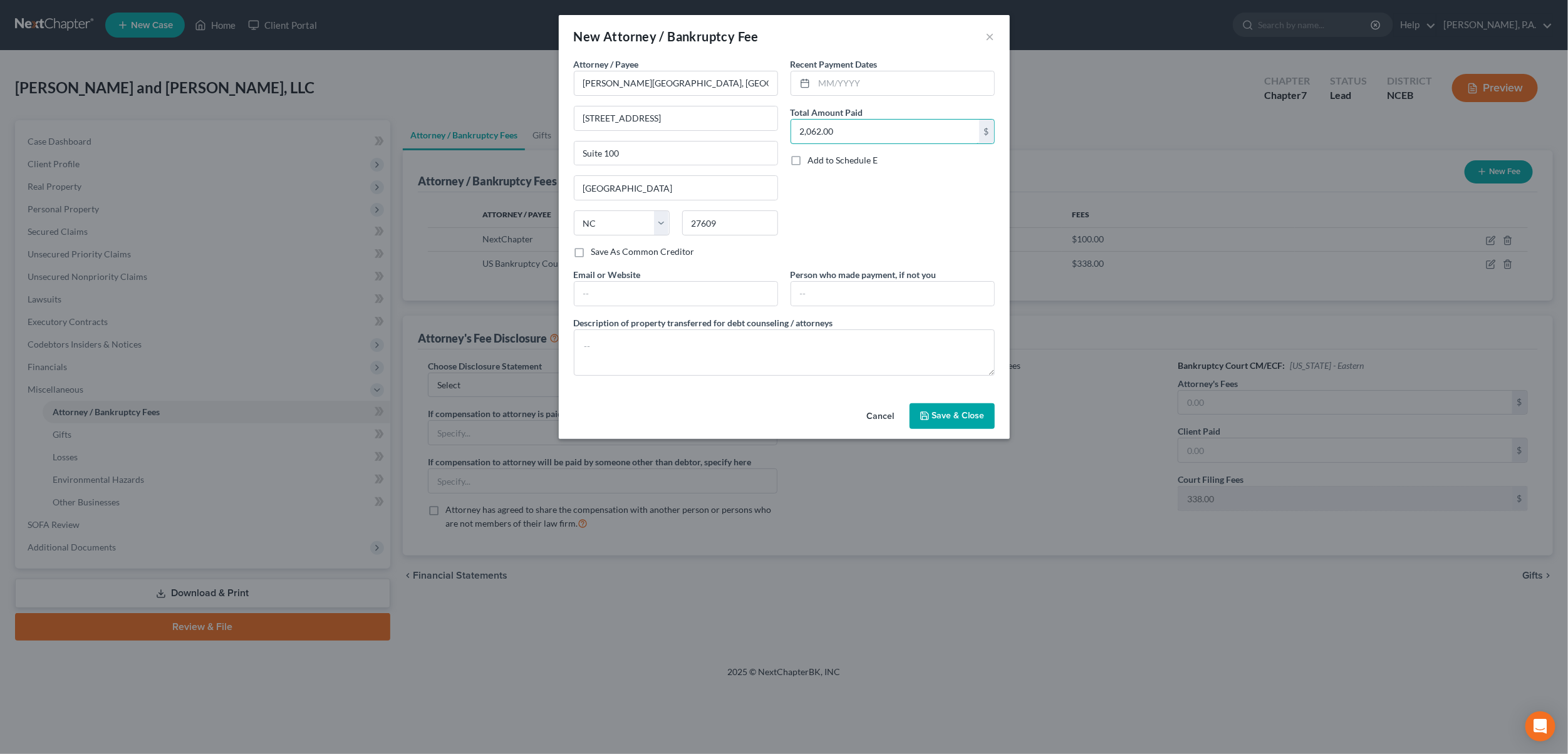
type input "2,062.00"
drag, startPoint x: 944, startPoint y: 427, endPoint x: 775, endPoint y: 378, distance: 176.0
click at [775, 383] on div "New Attorney / Bankruptcy Fee × Attorney / Payee * [PERSON_NAME][GEOGRAPHIC_DAT…" at bounding box center [784, 227] width 451 height 424
click at [779, 337] on textarea at bounding box center [784, 352] width 421 height 47
type textarea "Attorney Fee"
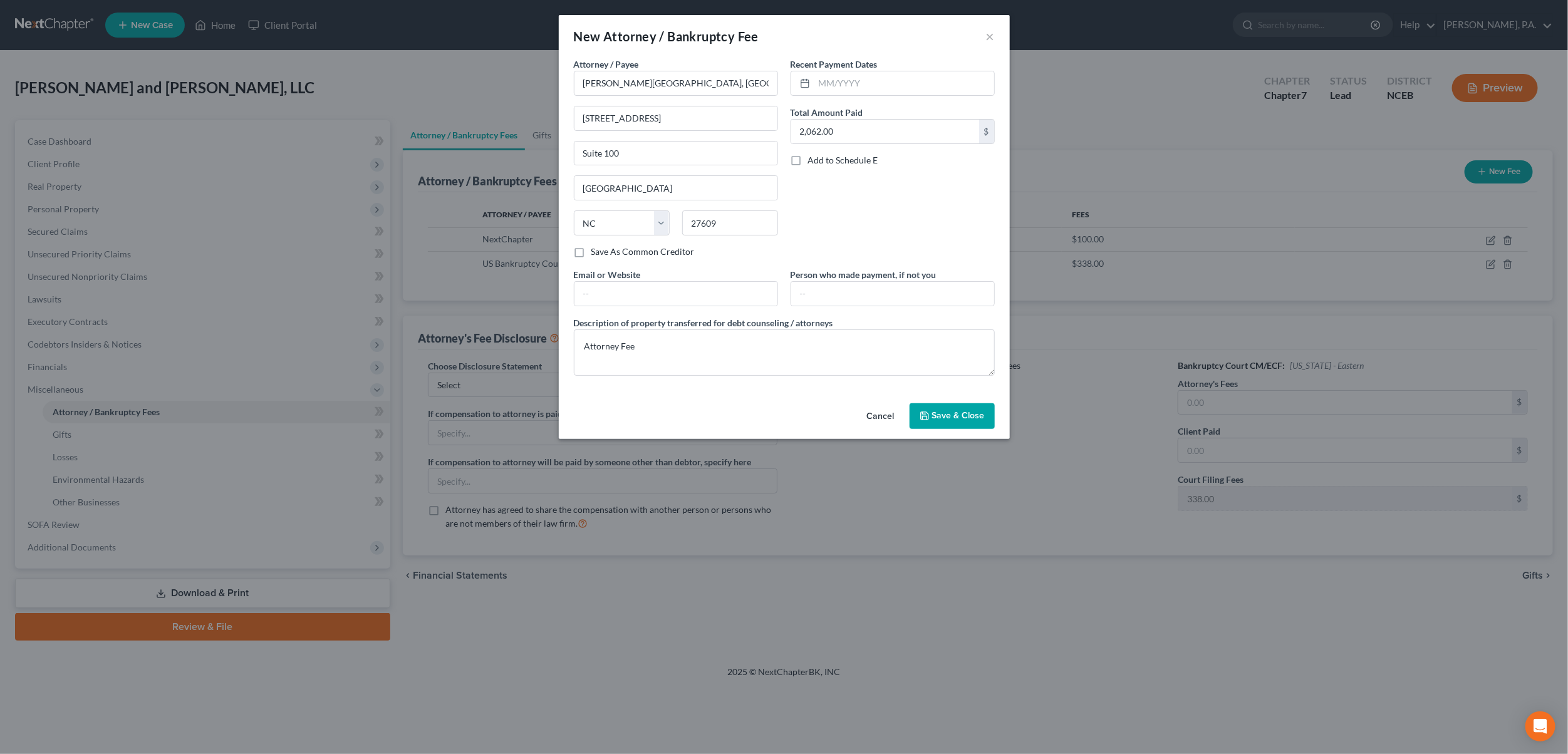
click at [951, 417] on span "Save & Close" at bounding box center [958, 416] width 53 height 10
